Goal: Find contact information: Find contact information

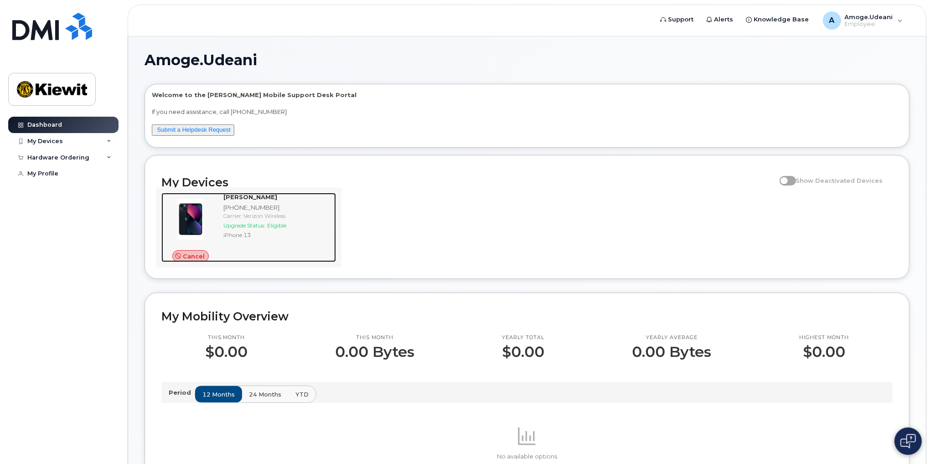
click at [282, 203] on div "[PHONE_NUMBER]" at bounding box center [277, 207] width 109 height 9
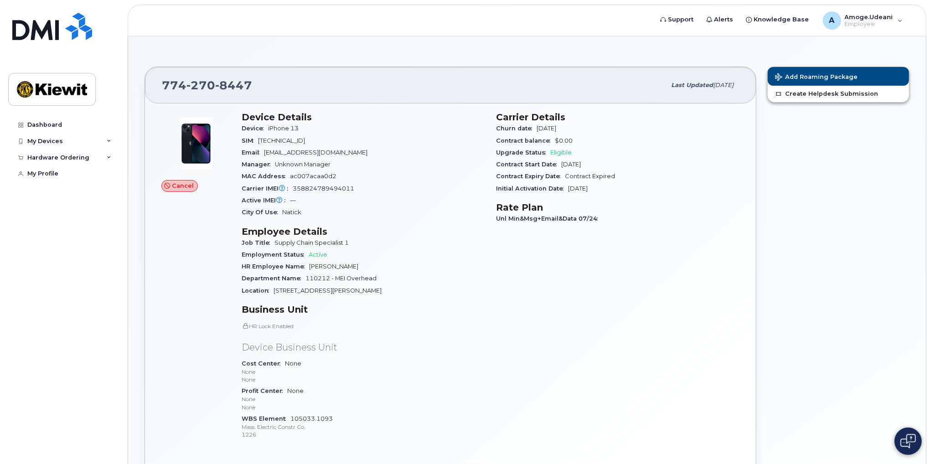
click at [912, 438] on img at bounding box center [907, 441] width 15 height 15
click at [58, 123] on div "Dashboard" at bounding box center [44, 124] width 35 height 7
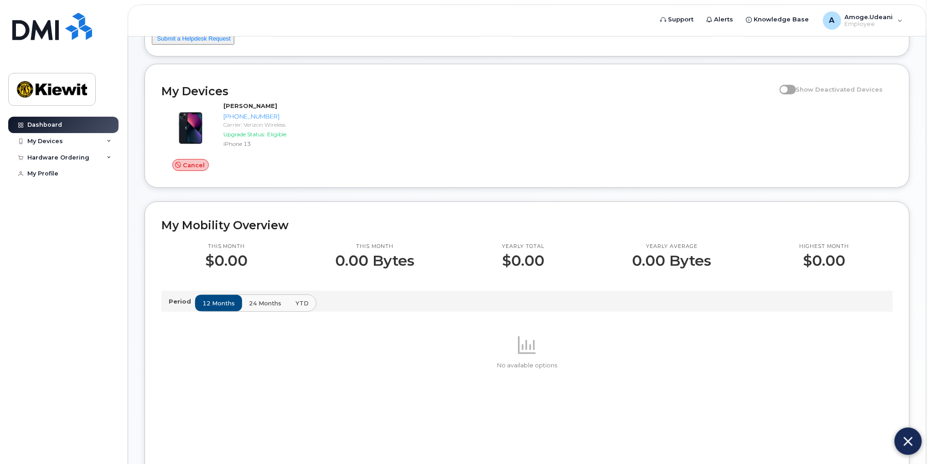
scroll to position [137, 0]
